Goal: Transaction & Acquisition: Purchase product/service

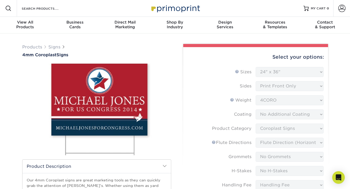
select select "24.00x36.00"
select select "b3582ed5-6912-492c-8440-2cc51afdb8e1"
select select "64642d5c-3ca5-48ab-b753-ddfa02991dab"
select select "90d329df-db80-4206-b821-ff9d3f363977"
select select "aec992a9-897e-40ed-b45c-8ce74849ba63"
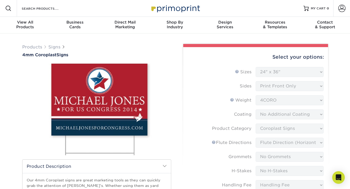
select select "ab74c079-444c-4260-ae6a-e09bdee8073c"
select select "upload"
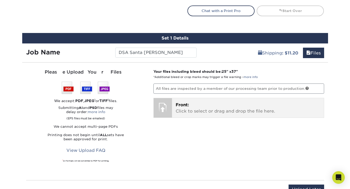
click at [178, 102] on span "Front:" at bounding box center [182, 104] width 13 height 5
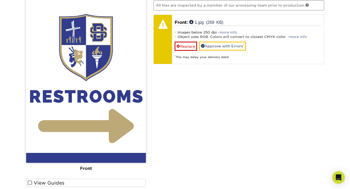
scroll to position [313, 0]
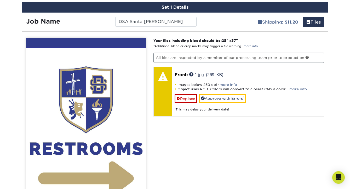
click at [120, 105] on img at bounding box center [86, 126] width 120 height 177
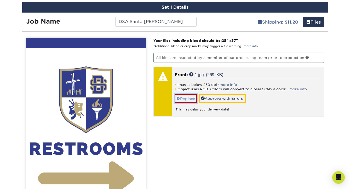
click at [187, 99] on link "Replace" at bounding box center [186, 98] width 22 height 9
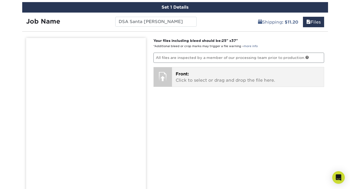
click at [194, 82] on p "Front: Click to select or drag and drop the file here." at bounding box center [248, 77] width 145 height 13
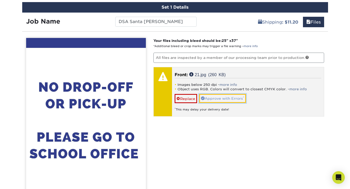
click at [212, 97] on link "Approve with Errors *" at bounding box center [222, 98] width 47 height 9
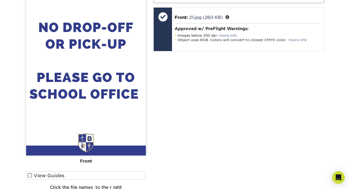
scroll to position [373, 0]
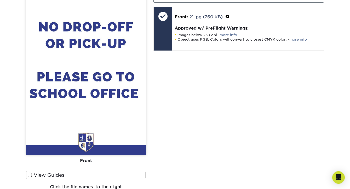
click at [212, 89] on div "Your files including bleed should be: 25 " x 37 " *Additional bleed or crop mar…" at bounding box center [238, 88] width 178 height 221
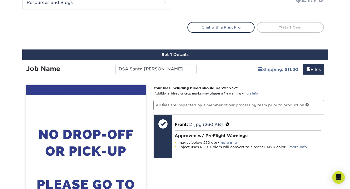
scroll to position [252, 0]
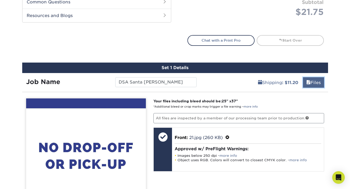
click at [308, 85] on link "Files" at bounding box center [313, 82] width 21 height 10
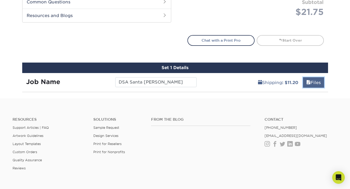
click at [310, 84] on link "Files" at bounding box center [313, 82] width 21 height 10
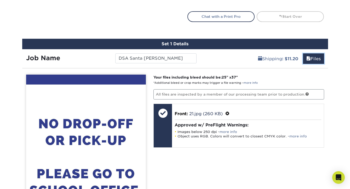
scroll to position [277, 0]
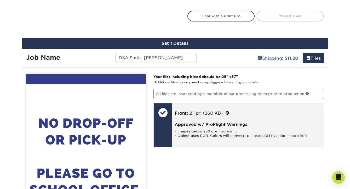
click at [230, 112] on p "Front: 21.jpg (260 KB)" at bounding box center [248, 112] width 147 height 7
click at [229, 112] on span at bounding box center [227, 113] width 4 height 5
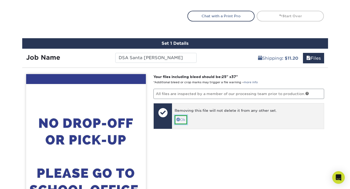
click at [184, 117] on link "Ok" at bounding box center [181, 119] width 13 height 9
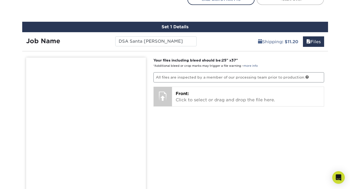
scroll to position [295, 0]
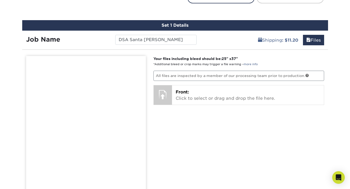
click at [195, 75] on p "All files are inspected by a member of our processing team prior to production." at bounding box center [238, 76] width 171 height 10
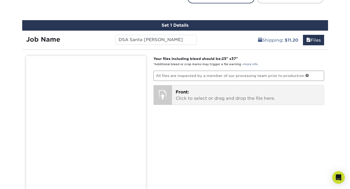
click at [194, 86] on div "Front: Click to select or drag and drop the file here. Choose file 21.jpg 0.3 M…" at bounding box center [248, 94] width 152 height 19
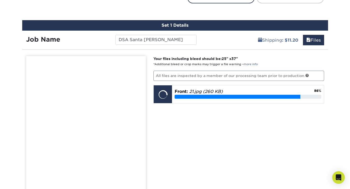
click at [223, 122] on div "Your files including bleed should be: 25 " x 37 " *Additional bleed or crop mar…" at bounding box center [238, 166] width 178 height 221
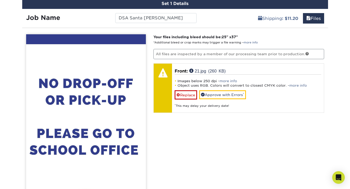
scroll to position [382, 0]
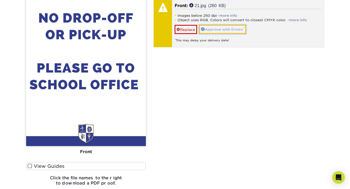
click at [221, 25] on link "Approve with Errors *" at bounding box center [222, 29] width 47 height 9
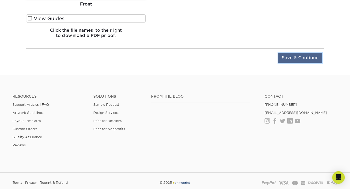
click at [305, 56] on input "Save & Continue" at bounding box center [300, 58] width 44 height 10
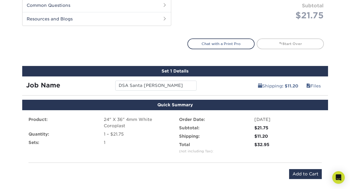
scroll to position [245, 0]
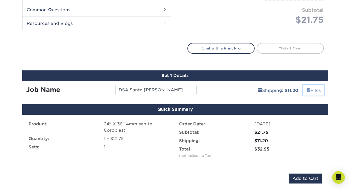
click at [309, 89] on link "Files" at bounding box center [313, 90] width 21 height 10
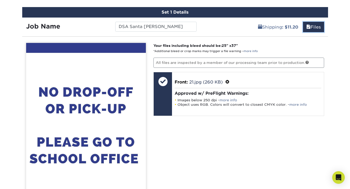
scroll to position [308, 0]
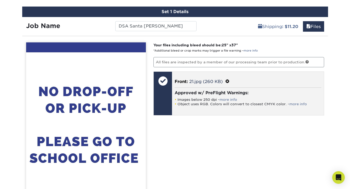
click at [227, 81] on span at bounding box center [227, 81] width 4 height 5
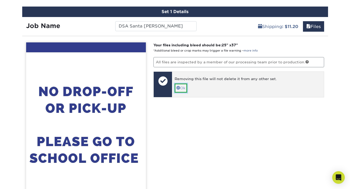
click at [184, 89] on link "Ok" at bounding box center [181, 87] width 13 height 9
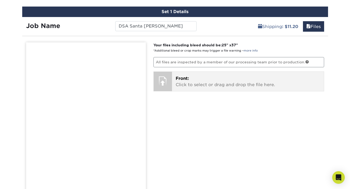
click at [194, 84] on p "Front: Click to select or drag and drop the file here." at bounding box center [248, 81] width 145 height 13
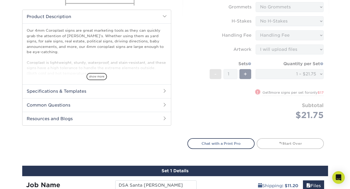
scroll to position [122, 0]
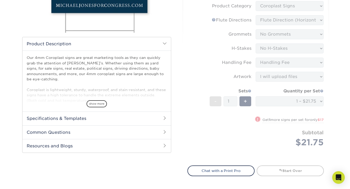
click at [256, 117] on form "Sizes Help Sizes Please Select 12" x 18" 18" x 24" 24" x 24" 24" x 36" Sides Pl…" at bounding box center [255, 52] width 136 height 215
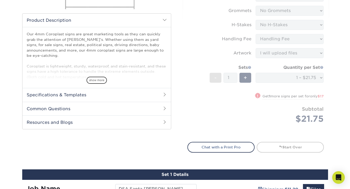
scroll to position [248, 0]
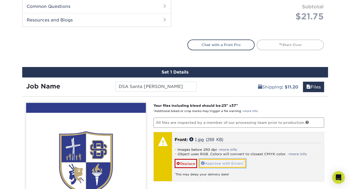
click at [209, 161] on link "Approve with Errors *" at bounding box center [222, 163] width 47 height 9
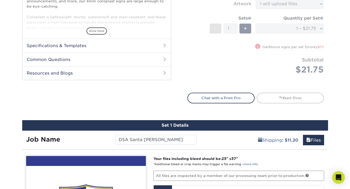
scroll to position [138, 0]
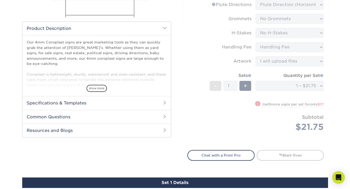
click at [225, 137] on form "Sizes Help Sizes Please Select 12" x 18" 18" x 24" 24" x 24" 24" x 36" Sides Pl…" at bounding box center [255, 36] width 136 height 215
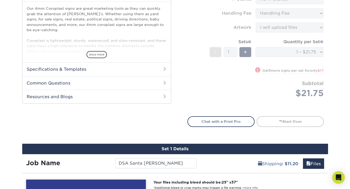
scroll to position [172, 0]
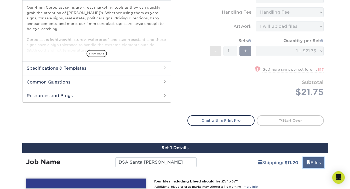
click at [315, 162] on link "Files" at bounding box center [313, 162] width 21 height 10
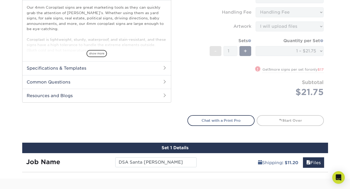
click at [278, 79] on form "Sizes Help Sizes Please Select 12" x 18" 18" x 24" 24" x 24" 24" x 36" Sides Pl…" at bounding box center [255, 1] width 136 height 215
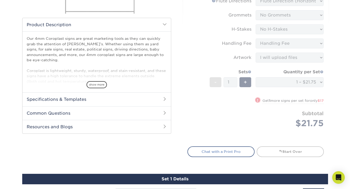
scroll to position [10, 0]
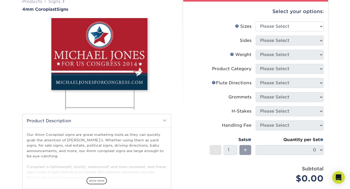
scroll to position [46, 0]
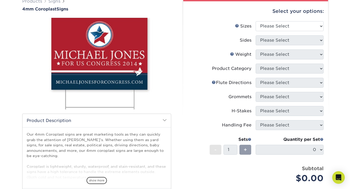
click at [327, 146] on div "Select your options: Sizes Help Sizes Please Select 12" x 18" 18" x 24" 24" x 2…" at bounding box center [255, 124] width 145 height 246
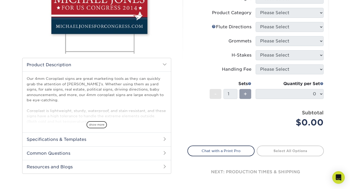
scroll to position [105, 0]
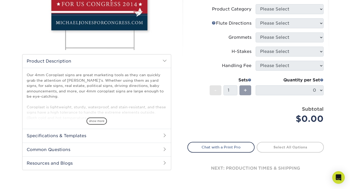
click at [271, 83] on div "Quantity per Set 0 (Price includes envelopes)" at bounding box center [290, 89] width 68 height 24
click at [247, 90] on div "+" at bounding box center [245, 90] width 12 height 10
click at [246, 90] on span "+" at bounding box center [245, 90] width 3 height 8
click at [321, 79] on span at bounding box center [322, 80] width 4 height 4
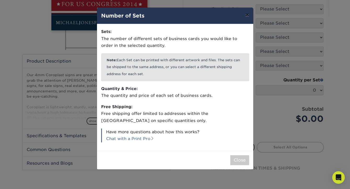
click at [246, 16] on button "×" at bounding box center [247, 15] width 12 height 15
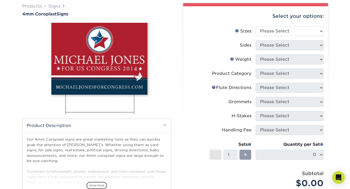
scroll to position [39, 0]
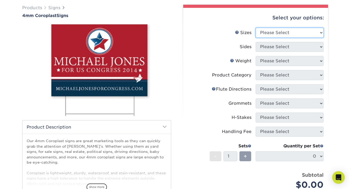
click at [293, 35] on select "Please Select 12" x 18" 18" x 24" 24" x 24" 24" x 36"" at bounding box center [290, 33] width 68 height 10
click at [282, 38] on li "Sizes Help Sizes Please Select 12" x 18" 18" x 24" 24" x 24" 24" x 36"" at bounding box center [256, 35] width 136 height 14
click at [280, 33] on select "Please Select 12" x 18" 18" x 24" 24" x 24" 24" x 36"" at bounding box center [290, 33] width 68 height 10
select select "24.00x36.00"
click at [256, 28] on select "Please Select 12" x 18" 18" x 24" 24" x 24" 24" x 36"" at bounding box center [290, 33] width 68 height 10
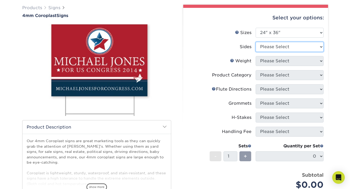
click at [274, 50] on select "Please Select Print Both Sides Print Front Only" at bounding box center [290, 47] width 68 height 10
select select "32d3c223-f82c-492b-b915-ba065a00862f"
click at [256, 42] on select "Please Select Print Both Sides Print Front Only" at bounding box center [290, 47] width 68 height 10
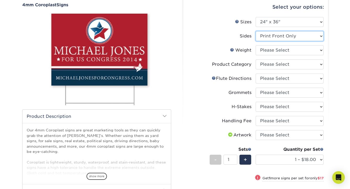
scroll to position [51, 0]
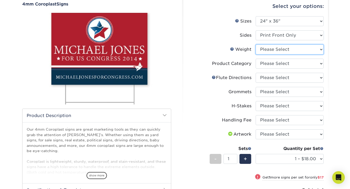
click at [268, 48] on select "Please Select 4CORO" at bounding box center [290, 49] width 68 height 10
click at [295, 48] on select "Please Select 4CORO" at bounding box center [290, 49] width 68 height 10
select select "4CORO"
click at [256, 44] on select "Please Select 4CORO" at bounding box center [290, 49] width 68 height 10
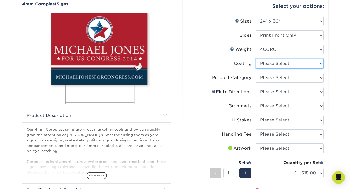
click at [282, 62] on select at bounding box center [290, 64] width 68 height 10
select select "3e7618de-abca-4bda-9f97-8b9129e913d8"
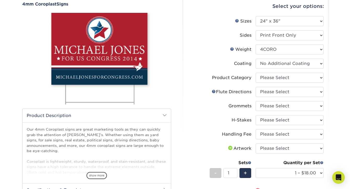
click at [256, 59] on select at bounding box center [290, 64] width 68 height 10
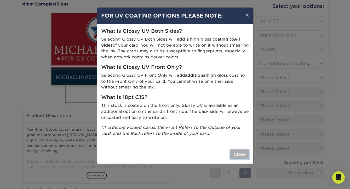
click at [241, 157] on button "Close" at bounding box center [239, 154] width 19 height 10
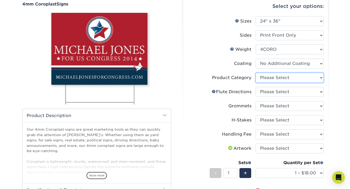
click at [281, 77] on select "Please Select Coroplast Signs" at bounding box center [290, 78] width 68 height 10
select select "b3582ed5-6912-492c-8440-2cc51afdb8e1"
click at [256, 73] on select "Please Select Coroplast Signs" at bounding box center [290, 78] width 68 height 10
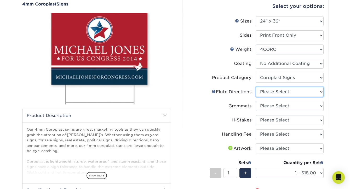
click at [280, 92] on select "Please Select Flute Direction (Horizontal) Flute Direction (Vertical)" at bounding box center [290, 92] width 68 height 10
click at [267, 93] on select "Please Select Flute Direction (Horizontal) Flute Direction (Vertical)" at bounding box center [290, 92] width 68 height 10
select select "64642d5c-3ca5-48ab-b753-ddfa02991dab"
click at [256, 87] on select "Please Select Flute Direction (Horizontal) Flute Direction (Vertical)" at bounding box center [290, 92] width 68 height 10
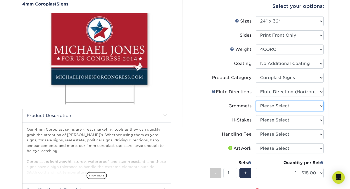
click at [283, 105] on select "Please Select No Grommets Yes, Grommet All 4 Corners Yes, Grommet All 4 Corners…" at bounding box center [290, 106] width 68 height 10
select select "90d329df-db80-4206-b821-ff9d3f363977"
click at [256, 101] on select "Please Select No Grommets Yes, Grommet All 4 Corners Yes, Grommet All 4 Corners…" at bounding box center [290, 106] width 68 height 10
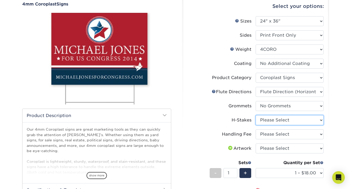
click at [282, 119] on select "Please Select No H-Stakes Yes" at bounding box center [290, 120] width 68 height 10
select select "aec992a9-897e-40ed-b45c-8ce74849ba63"
click at [256, 115] on select "Please Select No H-Stakes Yes" at bounding box center [290, 120] width 68 height 10
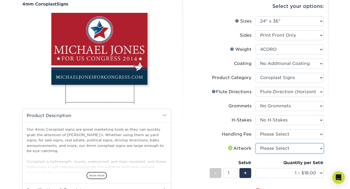
click at [267, 146] on select "Please Select I will upload files I need a design - $50" at bounding box center [290, 148] width 68 height 10
select select "upload"
click at [256, 143] on select "Please Select I will upload files I need a design - $50" at bounding box center [290, 148] width 68 height 10
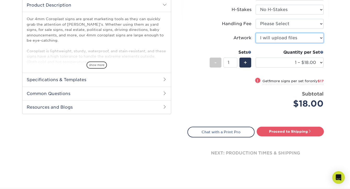
scroll to position [162, 0]
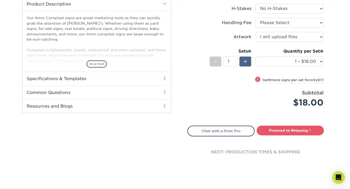
click at [247, 64] on div "+" at bounding box center [245, 61] width 12 height 10
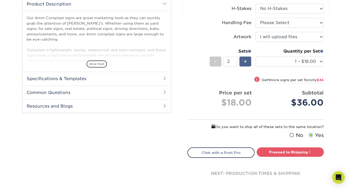
click at [247, 64] on span "+" at bounding box center [245, 61] width 3 height 8
click at [232, 57] on input "3" at bounding box center [230, 61] width 14 height 10
click at [242, 61] on div "+" at bounding box center [245, 61] width 12 height 10
type input "5"
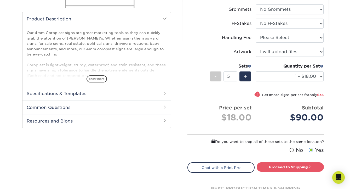
scroll to position [151, 0]
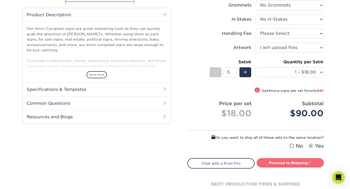
click at [296, 164] on link "Proceed to Shipping" at bounding box center [290, 162] width 67 height 9
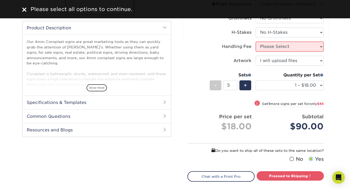
scroll to position [137, 0]
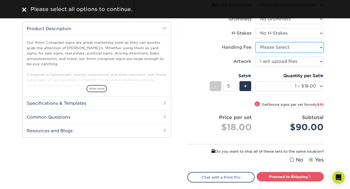
click at [278, 50] on select "Please Select Handling Fee" at bounding box center [290, 47] width 68 height 10
select select "ab74c079-444c-4260-ae6a-e09bdee8073c"
click at [256, 42] on select "Please Select Handling Fee" at bounding box center [290, 47] width 68 height 10
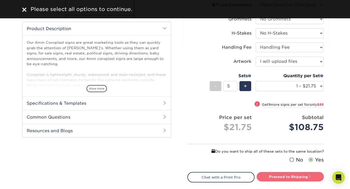
click at [279, 173] on link "Proceed to Shipping" at bounding box center [290, 176] width 67 height 9
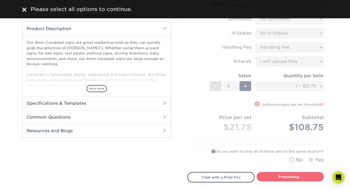
select select "044640a2-81e0-4a14-b128-5232b6ab5635"
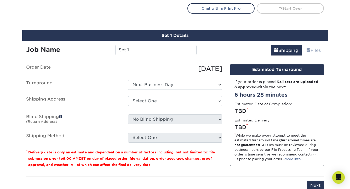
scroll to position [323, 0]
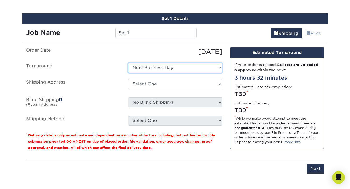
click at [184, 63] on select "Select One Next Business Day" at bounding box center [175, 68] width 94 height 10
click at [128, 63] on select "Select One Next Business Day" at bounding box center [175, 68] width 94 height 10
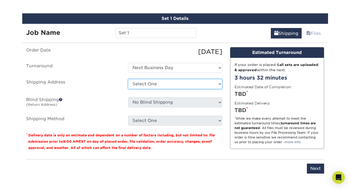
click at [182, 86] on select "Select One + Add New Address - Login" at bounding box center [175, 84] width 94 height 10
select select "newaddress"
click at [128, 79] on select "Select One + Add New Address - Login" at bounding box center [175, 84] width 94 height 10
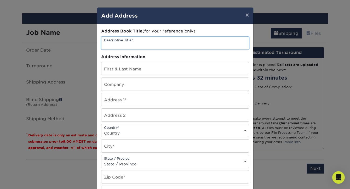
click at [124, 46] on input "text" at bounding box center [174, 43] width 147 height 13
type input "DSA"
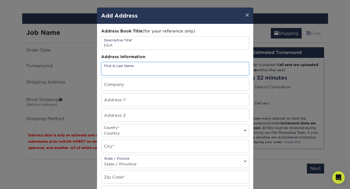
click at [134, 70] on input "text" at bounding box center [174, 68] width 147 height 13
type input "Joe Rodewald"
click at [115, 82] on input "text" at bounding box center [174, 84] width 147 height 13
type input "Divine Savior Academy"
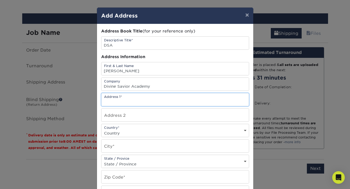
click at [133, 105] on input "text" at bounding box center [174, 99] width 147 height 13
type input "23857 Ronald Reagan Blvd."
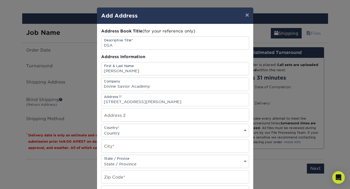
select select "US"
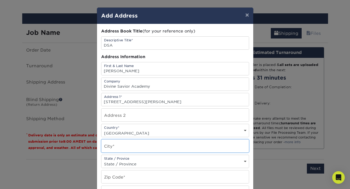
type input "Liberty Hill"
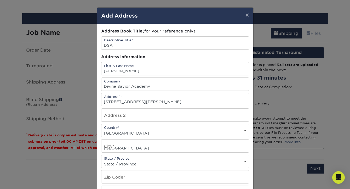
select select "TX"
type input "78642"
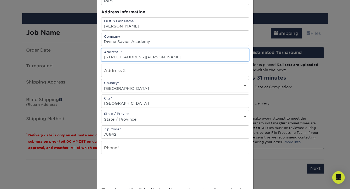
scroll to position [46, 0]
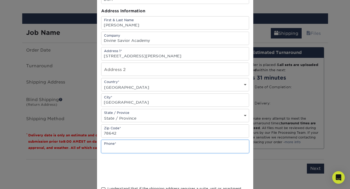
click at [103, 145] on input "text" at bounding box center [174, 146] width 147 height 13
type input "8643207875"
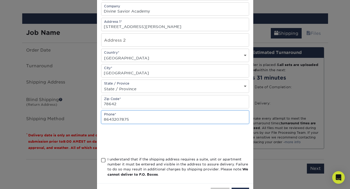
scroll to position [80, 0]
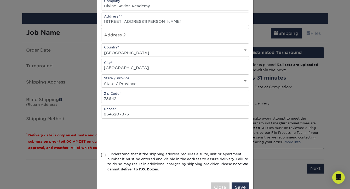
click at [102, 152] on span at bounding box center [103, 154] width 4 height 5
click at [0, 0] on input "I understand that if the shipping address requires a suite, unit or apartment n…" at bounding box center [0, 0] width 0 height 0
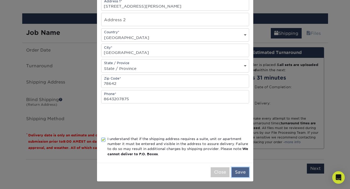
click at [235, 169] on button "Save" at bounding box center [241, 172] width 18 height 10
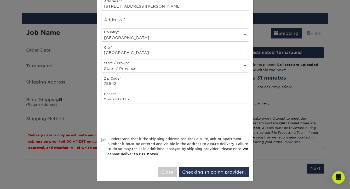
scroll to position [0, 0]
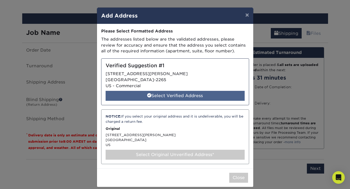
click at [182, 91] on div "Select Verified Address" at bounding box center [175, 96] width 139 height 10
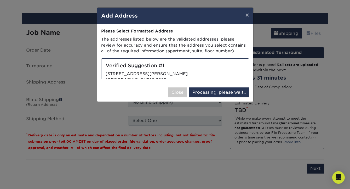
select select "286330"
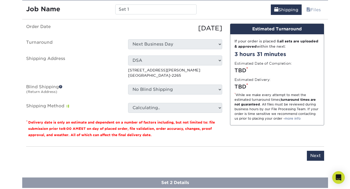
scroll to position [347, 0]
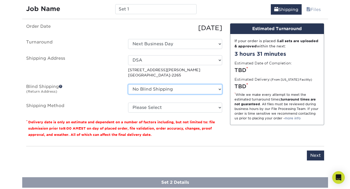
click at [164, 87] on select "No Blind Shipping + Add New Address" at bounding box center [175, 89] width 94 height 10
click at [128, 84] on select "No Blind Shipping + Add New Address" at bounding box center [175, 89] width 94 height 10
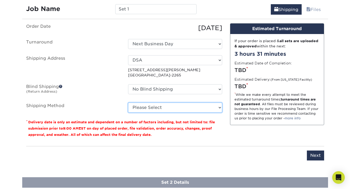
click at [162, 105] on select "Please Select Flat Rate Shipping (+$11.20) Ground Shipping (+$19.57) 3 Day Ship…" at bounding box center [175, 107] width 94 height 10
select select "G4MFLATRATE"
click at [128, 102] on select "Please Select Flat Rate Shipping (+$11.20) Ground Shipping (+$19.57) 3 Day Ship…" at bounding box center [175, 107] width 94 height 10
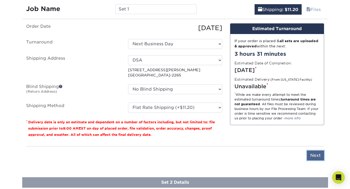
click at [316, 154] on input "Next" at bounding box center [315, 155] width 17 height 10
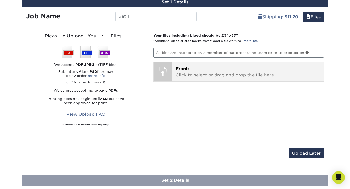
scroll to position [319, 0]
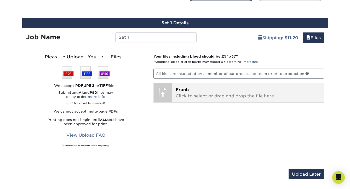
click at [184, 90] on span "Front:" at bounding box center [182, 89] width 13 height 5
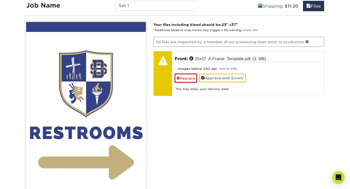
scroll to position [343, 0]
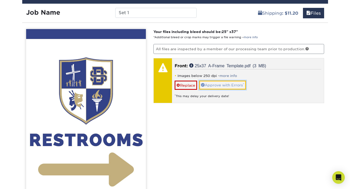
click at [204, 84] on span at bounding box center [203, 85] width 4 height 4
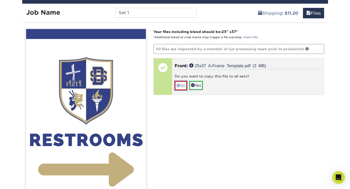
click at [186, 85] on link "No" at bounding box center [181, 85] width 13 height 9
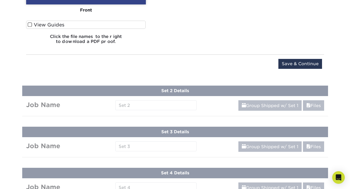
scroll to position [544, 0]
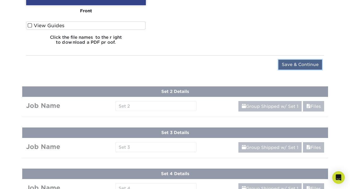
click at [297, 66] on input "Save & Continue" at bounding box center [300, 65] width 44 height 10
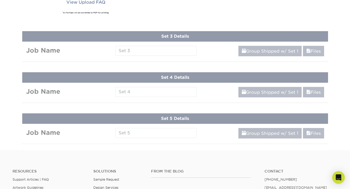
scroll to position [301, 0]
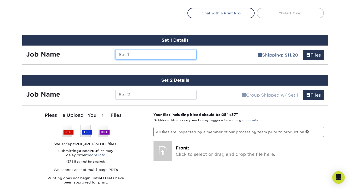
click at [182, 55] on input "Set 1" at bounding box center [155, 55] width 81 height 10
type input "Restrooms"
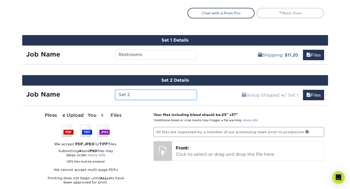
click at [169, 92] on input "Set 2" at bounding box center [155, 95] width 81 height 10
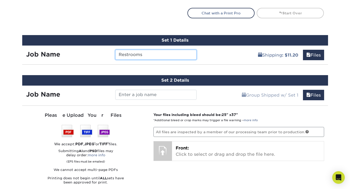
drag, startPoint x: 147, startPoint y: 53, endPoint x: 115, endPoint y: 53, distance: 31.4
click at [115, 53] on input "Restrooms" at bounding box center [155, 55] width 81 height 10
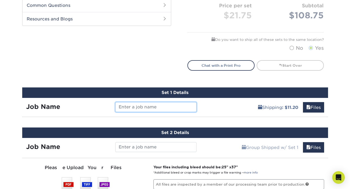
scroll to position [250, 0]
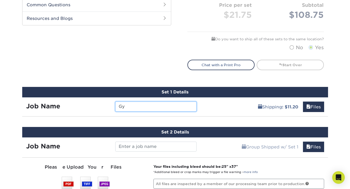
type input "G"
type input "Restrooms"
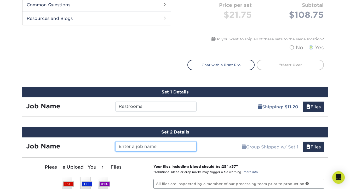
click at [156, 151] on input "text" at bounding box center [155, 146] width 81 height 10
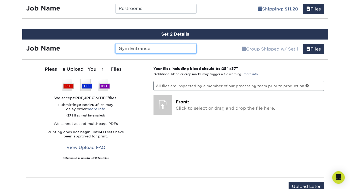
scroll to position [348, 0]
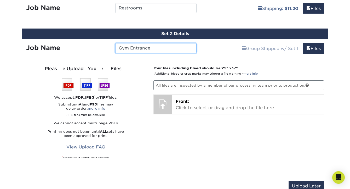
type input "Gym Entrance"
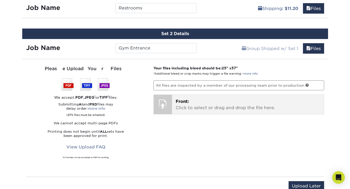
click at [251, 102] on p "Front: Click to select or drag and drop the file here." at bounding box center [248, 104] width 145 height 13
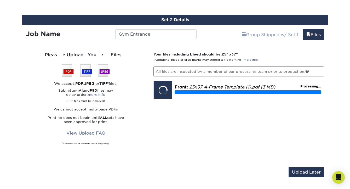
scroll to position [333, 0]
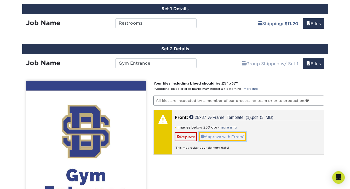
click at [214, 136] on link "Approve with Errors *" at bounding box center [222, 136] width 47 height 9
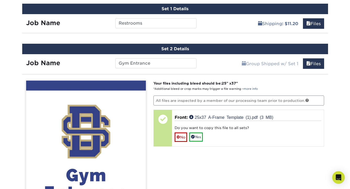
scroll to position [366, 0]
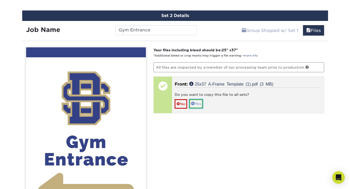
click at [197, 105] on link "Yes" at bounding box center [196, 103] width 14 height 9
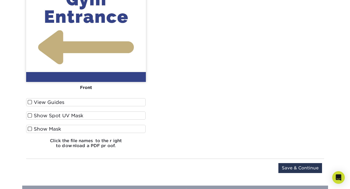
scroll to position [508, 0]
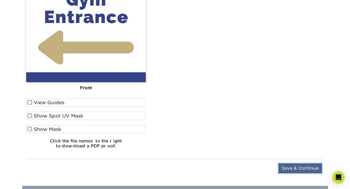
click at [301, 169] on input "Save & Continue" at bounding box center [300, 168] width 44 height 10
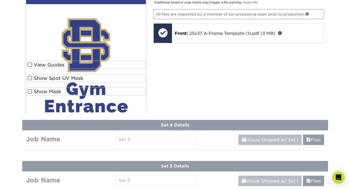
scroll to position [342, 0]
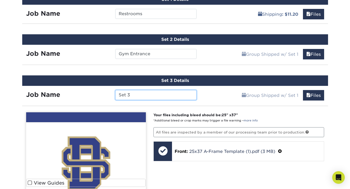
click at [154, 95] on input "Set 3" at bounding box center [155, 95] width 81 height 10
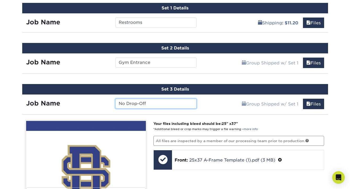
scroll to position [338, 0]
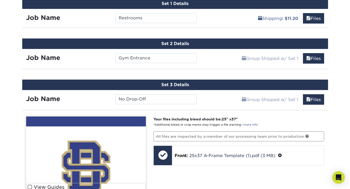
click at [215, 63] on div "Group Shipped w/ Set 1 Files Continue" at bounding box center [264, 57] width 128 height 16
click at [303, 57] on link "Files" at bounding box center [313, 58] width 21 height 10
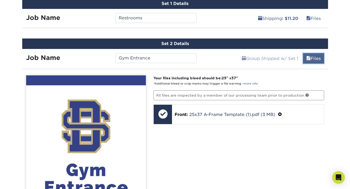
click at [303, 57] on link "Files" at bounding box center [313, 58] width 21 height 10
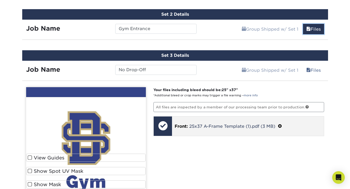
scroll to position [367, 0]
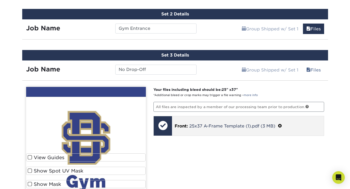
click at [281, 124] on span at bounding box center [280, 125] width 4 height 5
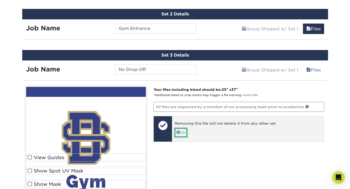
click at [183, 131] on link "Ok" at bounding box center [181, 132] width 13 height 9
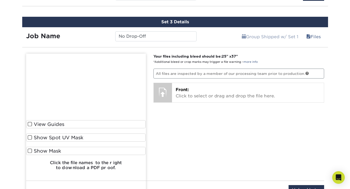
scroll to position [401, 0]
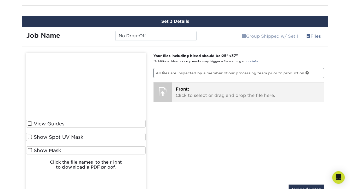
click at [190, 99] on div "Front: Click to select or drag and drop the file here. Choose file" at bounding box center [248, 91] width 152 height 19
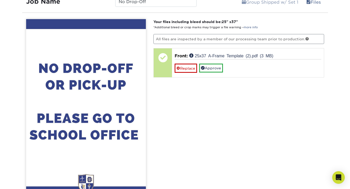
scroll to position [437, 0]
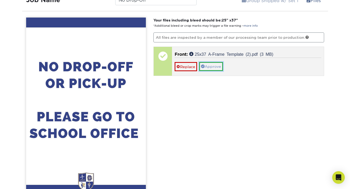
click at [208, 65] on link "Approve" at bounding box center [211, 66] width 24 height 9
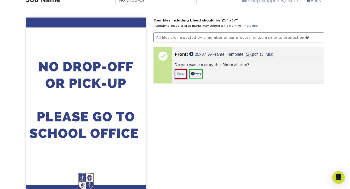
click at [183, 73] on link "No" at bounding box center [181, 73] width 13 height 9
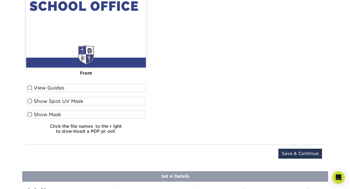
scroll to position [607, 0]
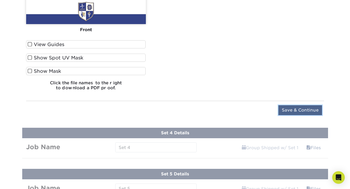
click at [304, 108] on input "Save & Continue" at bounding box center [300, 110] width 44 height 10
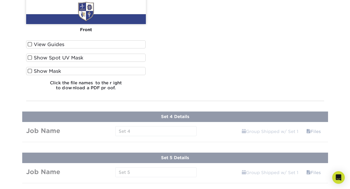
scroll to position [342, 0]
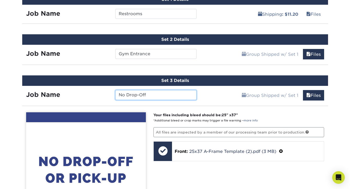
click at [158, 94] on input "No Drop-Off" at bounding box center [155, 95] width 81 height 10
type input "S"
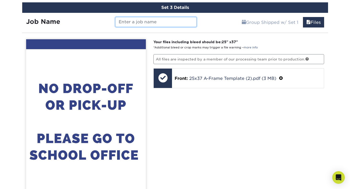
scroll to position [406, 0]
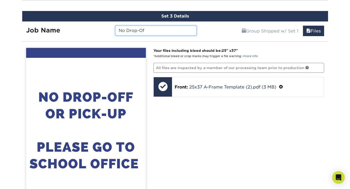
type input "No Drop-Off"
click at [258, 137] on div "Your files including bleed should be: 25 " x 37 " *Additional bleed or crop mar…" at bounding box center [238, 171] width 178 height 247
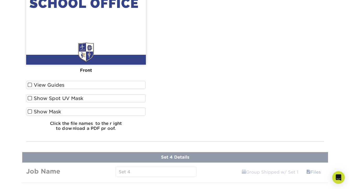
scroll to position [673, 0]
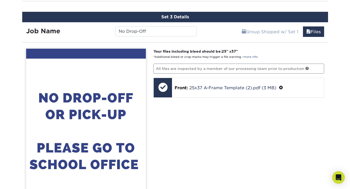
scroll to position [380, 0]
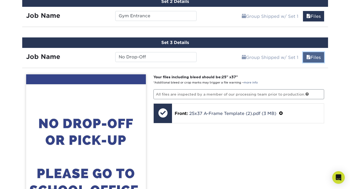
click at [311, 58] on link "Files" at bounding box center [313, 57] width 21 height 10
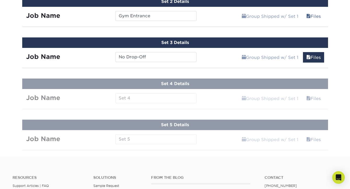
click at [213, 43] on div "Set 3 Details" at bounding box center [175, 42] width 306 height 10
click at [212, 53] on div "Group Shipped w/ Set 1 Files Continue" at bounding box center [264, 56] width 128 height 16
click at [183, 54] on input "No Drop-Off" at bounding box center [155, 57] width 81 height 10
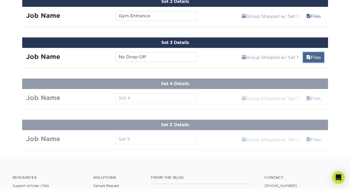
click at [314, 57] on link "Files" at bounding box center [313, 57] width 21 height 10
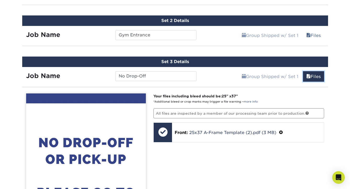
scroll to position [360, 0]
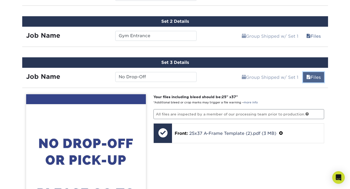
click at [309, 76] on link "Files" at bounding box center [313, 77] width 21 height 10
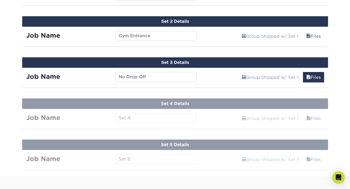
click at [273, 119] on link "Group Shipped w/ Set 1" at bounding box center [269, 118] width 63 height 10
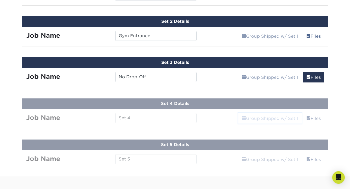
click at [281, 119] on link "Group Shipped w/ Set 1" at bounding box center [269, 118] width 63 height 10
click at [93, 70] on div "Job Name No Drop-Off" at bounding box center [111, 76] width 178 height 16
click at [92, 63] on div "Set 3 Details" at bounding box center [175, 62] width 306 height 10
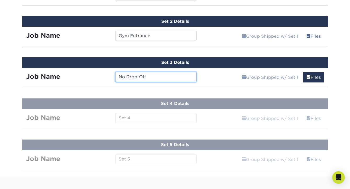
click at [157, 80] on input "No Drop-Off" at bounding box center [155, 77] width 81 height 10
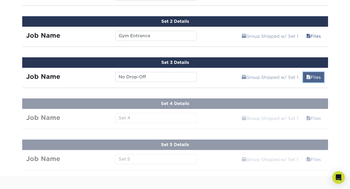
click at [315, 80] on link "Files" at bounding box center [313, 77] width 21 height 10
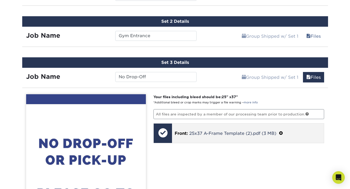
click at [284, 133] on p "Front: 25x37 A-Frame Template (2).pdf (3 MB)" at bounding box center [248, 133] width 147 height 7
click at [282, 132] on span at bounding box center [281, 133] width 4 height 5
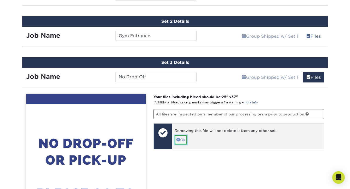
click at [182, 140] on link "Ok" at bounding box center [181, 139] width 13 height 9
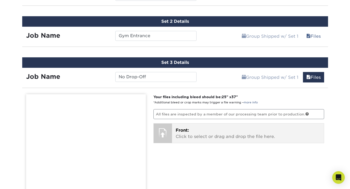
click at [188, 134] on p "Front: Click to select or drag and drop the file here." at bounding box center [248, 133] width 145 height 13
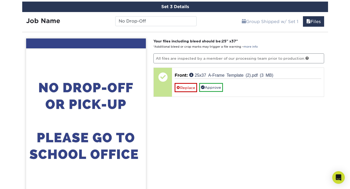
scroll to position [416, 0]
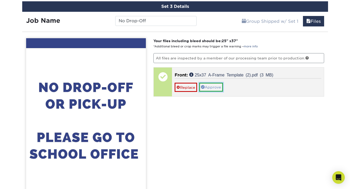
click at [207, 84] on link "Approve" at bounding box center [211, 87] width 24 height 9
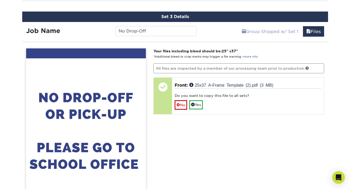
scroll to position [405, 0]
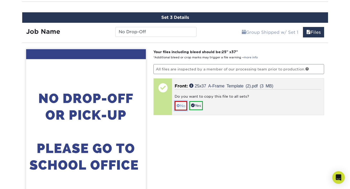
click at [185, 106] on link "No" at bounding box center [181, 105] width 13 height 9
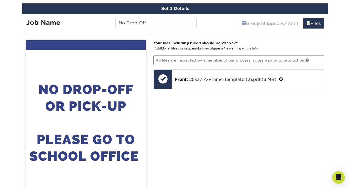
scroll to position [409, 0]
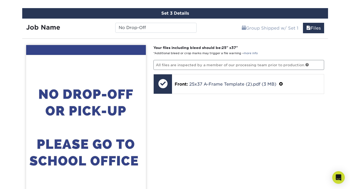
click at [322, 39] on div "Set 3 Details Job Name No Drop-Off Group Shipped w/ Set 1 Files Continue You've…" at bounding box center [175, 153] width 306 height 291
click at [312, 26] on link "Files" at bounding box center [313, 28] width 21 height 10
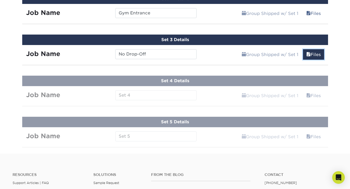
scroll to position [394, 0]
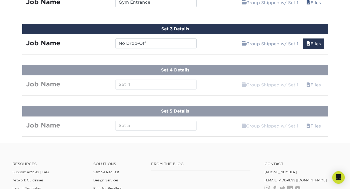
click at [142, 51] on div "Set 3 Details Job Name No Drop-Off Group Shipped w/ Set 1 Files Continue You've…" at bounding box center [175, 39] width 306 height 31
click at [311, 40] on link "Files" at bounding box center [313, 43] width 21 height 10
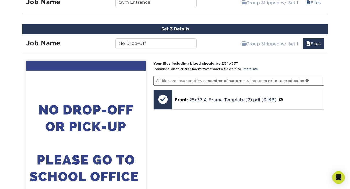
click at [214, 81] on p "All files are inspected by a member of our processing team prior to production." at bounding box center [238, 81] width 171 height 10
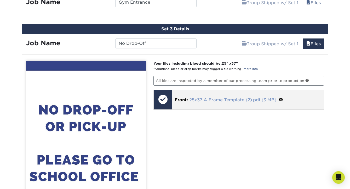
click at [211, 98] on link "25x37 A-Frame Template (2).pdf (3 MB)" at bounding box center [232, 99] width 87 height 5
click at [282, 98] on span at bounding box center [281, 99] width 4 height 5
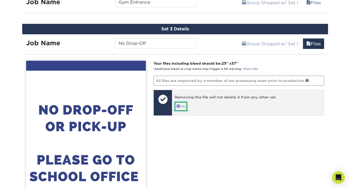
click at [178, 107] on link "Ok" at bounding box center [181, 106] width 13 height 9
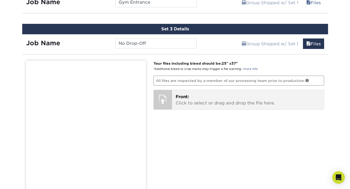
click at [181, 100] on p "Front: Click to select or drag and drop the file here." at bounding box center [248, 100] width 145 height 13
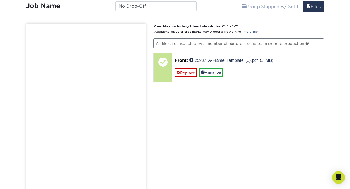
scroll to position [430, 0]
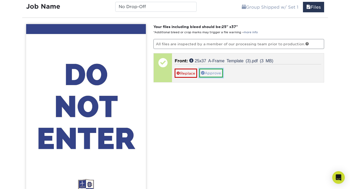
click at [207, 76] on link "Approve" at bounding box center [211, 72] width 24 height 9
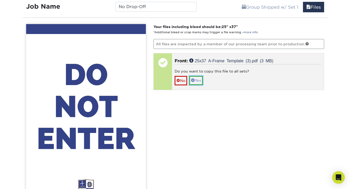
click at [198, 81] on link "Yes" at bounding box center [196, 80] width 14 height 9
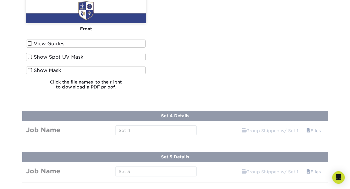
scroll to position [563, 0]
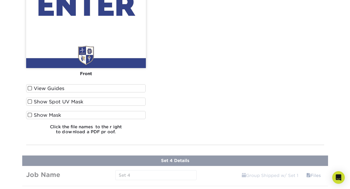
click at [86, 128] on h6 "Click the file names to the right to download a PDF proof." at bounding box center [86, 131] width 120 height 14
click at [38, 88] on label "View Guides" at bounding box center [86, 88] width 120 height 8
click at [0, 0] on input "View Guides" at bounding box center [0, 0] width 0 height 0
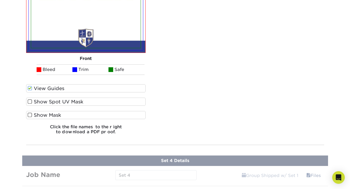
click at [38, 88] on label "View Guides" at bounding box center [86, 88] width 120 height 8
click at [0, 0] on input "View Guides" at bounding box center [0, 0] width 0 height 0
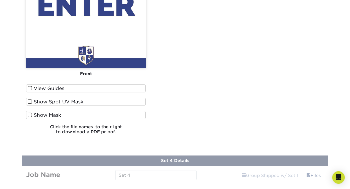
click at [43, 101] on label "Show Spot UV Mask" at bounding box center [86, 101] width 120 height 8
click at [0, 0] on input "Show Spot UV Mask" at bounding box center [0, 0] width 0 height 0
click at [43, 101] on label "Show Spot UV Mask" at bounding box center [86, 101] width 120 height 8
click at [0, 0] on input "Show Spot UV Mask" at bounding box center [0, 0] width 0 height 0
click at [47, 116] on label "Show Mask" at bounding box center [86, 115] width 120 height 8
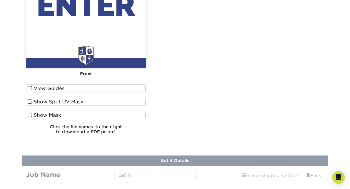
click at [0, 0] on input "Show Mask" at bounding box center [0, 0] width 0 height 0
click at [47, 116] on label "Show Mask" at bounding box center [86, 115] width 120 height 8
click at [0, 0] on input "Show Mask" at bounding box center [0, 0] width 0 height 0
click at [49, 87] on label "View Guides" at bounding box center [86, 88] width 120 height 8
click at [0, 0] on input "View Guides" at bounding box center [0, 0] width 0 height 0
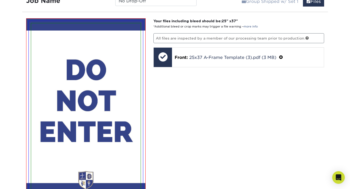
scroll to position [436, 0]
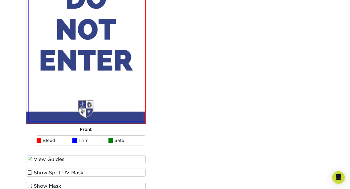
click at [45, 156] on label "View Guides" at bounding box center [86, 159] width 120 height 8
click at [0, 0] on input "View Guides" at bounding box center [0, 0] width 0 height 0
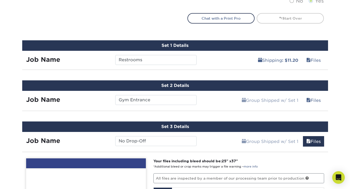
scroll to position [238, 0]
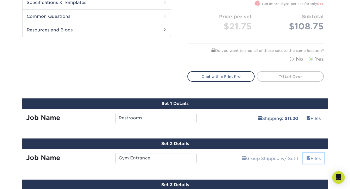
click at [320, 158] on link "Files" at bounding box center [313, 158] width 21 height 10
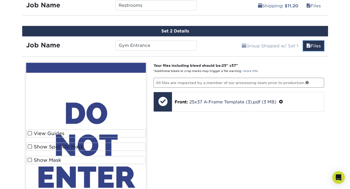
scroll to position [328, 0]
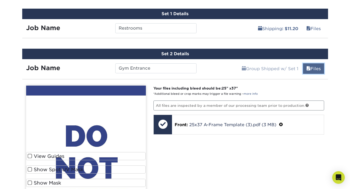
click at [315, 66] on link "Files" at bounding box center [313, 68] width 21 height 10
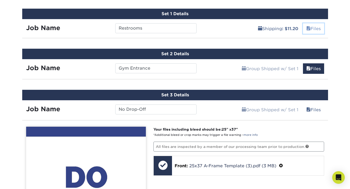
click at [311, 31] on link "Files" at bounding box center [313, 28] width 21 height 10
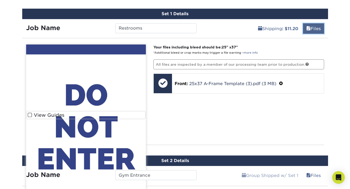
click at [311, 31] on link "Files" at bounding box center [313, 28] width 21 height 10
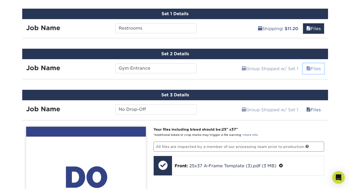
click at [312, 68] on link "Files" at bounding box center [313, 68] width 21 height 10
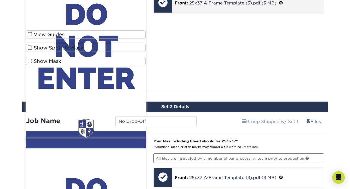
scroll to position [449, 0]
